Goal: Information Seeking & Learning: Check status

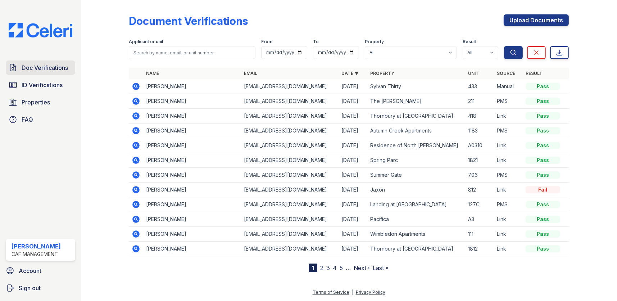
click at [47, 67] on span "Doc Verifications" at bounding box center [45, 67] width 46 height 9
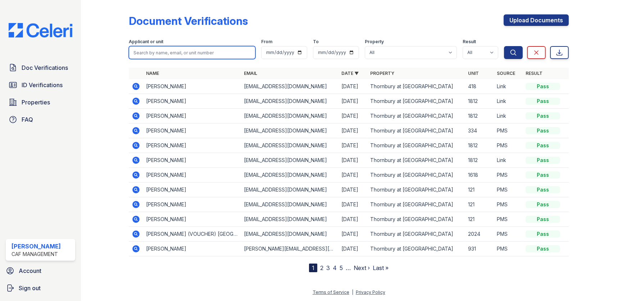
click at [172, 50] on input "search" at bounding box center [192, 52] width 127 height 13
type input "[PERSON_NAME]"
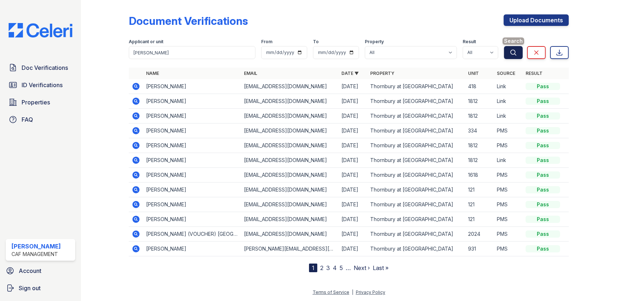
click at [509, 54] on icon "submit" at bounding box center [512, 52] width 7 height 7
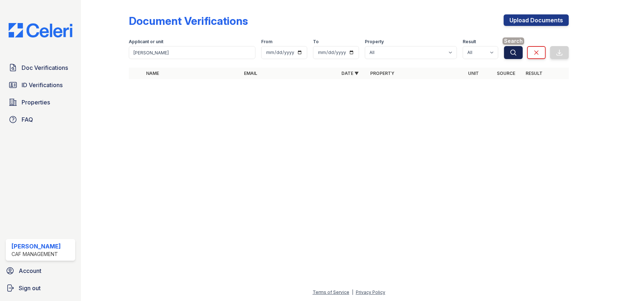
click at [512, 50] on icon "submit" at bounding box center [512, 52] width 7 height 7
drag, startPoint x: 198, startPoint y: 52, endPoint x: 123, endPoint y: 54, distance: 75.2
click at [123, 54] on div "Document Verifications Upload Documents Filter Applicant or unit [PERSON_NAME] …" at bounding box center [348, 49] width 513 height 98
type input "dobberthein"
click at [515, 55] on icon "submit" at bounding box center [513, 52] width 5 height 5
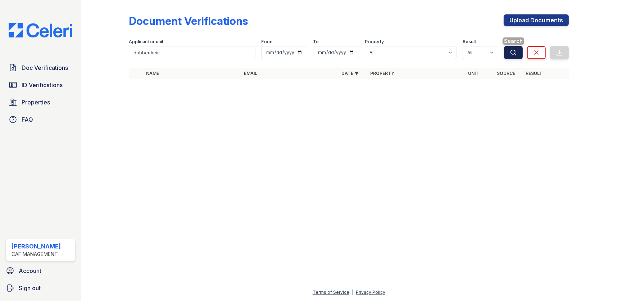
click at [512, 52] on icon "submit" at bounding box center [512, 52] width 7 height 7
click at [464, 27] on div "Document Verifications Upload Documents" at bounding box center [349, 23] width 440 height 19
click at [162, 50] on input "dobberthein" at bounding box center [192, 52] width 127 height 13
type input "d"
type input "1618"
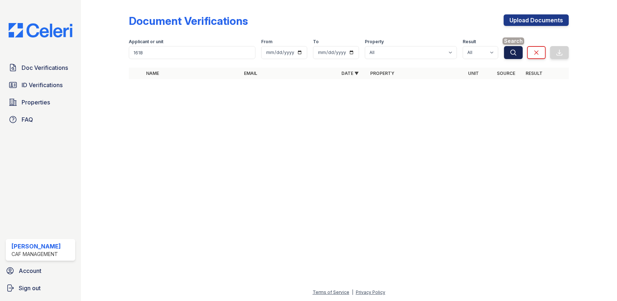
click at [516, 51] on icon "submit" at bounding box center [512, 52] width 7 height 7
